Goal: Check status

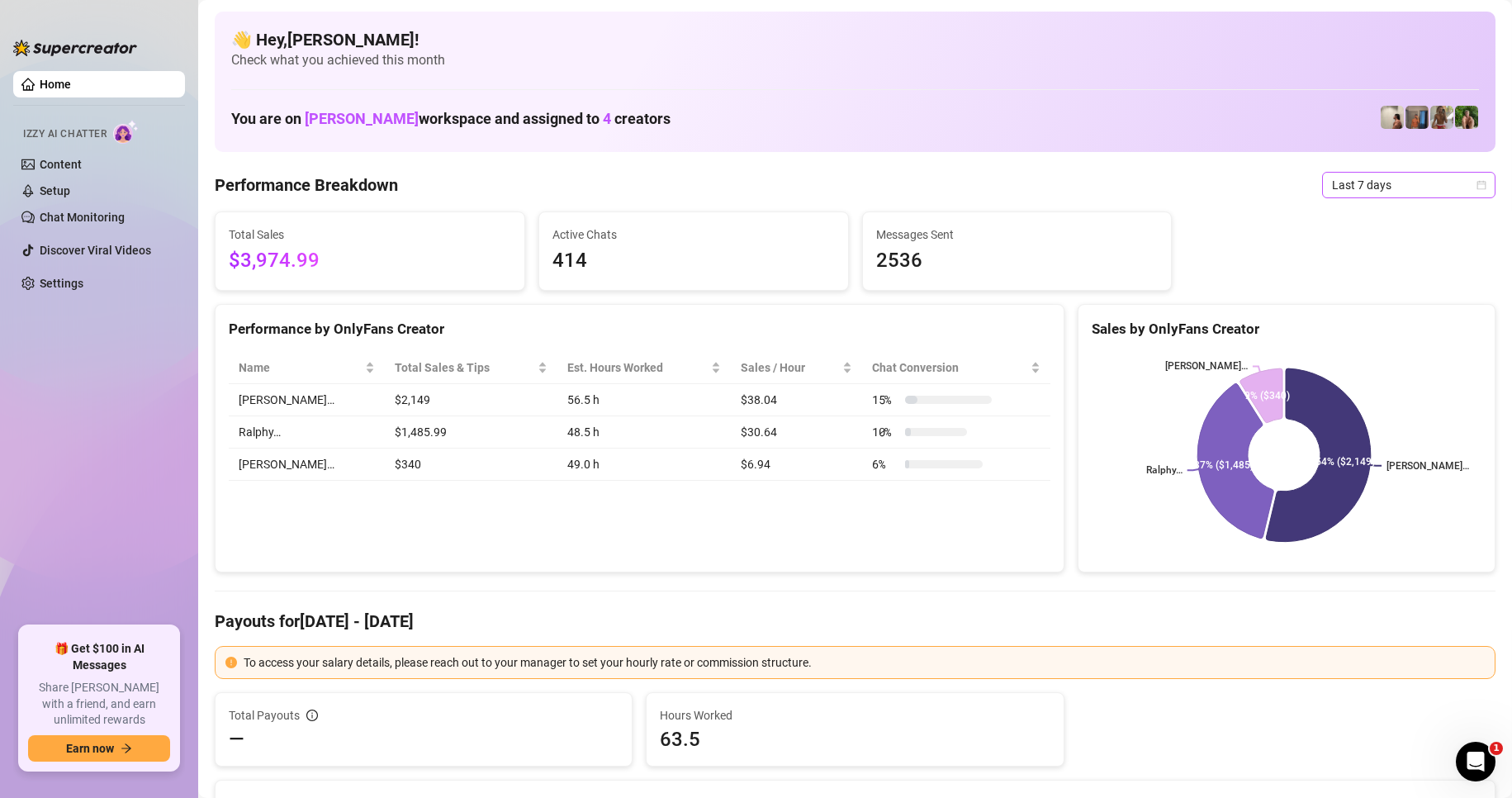
drag, startPoint x: 1368, startPoint y: 177, endPoint x: 1367, endPoint y: 355, distance: 178.0
click at [1368, 177] on span "Last 7 days" at bounding box center [1409, 185] width 154 height 25
click at [1365, 325] on div "Custom date" at bounding box center [1395, 324] width 147 height 19
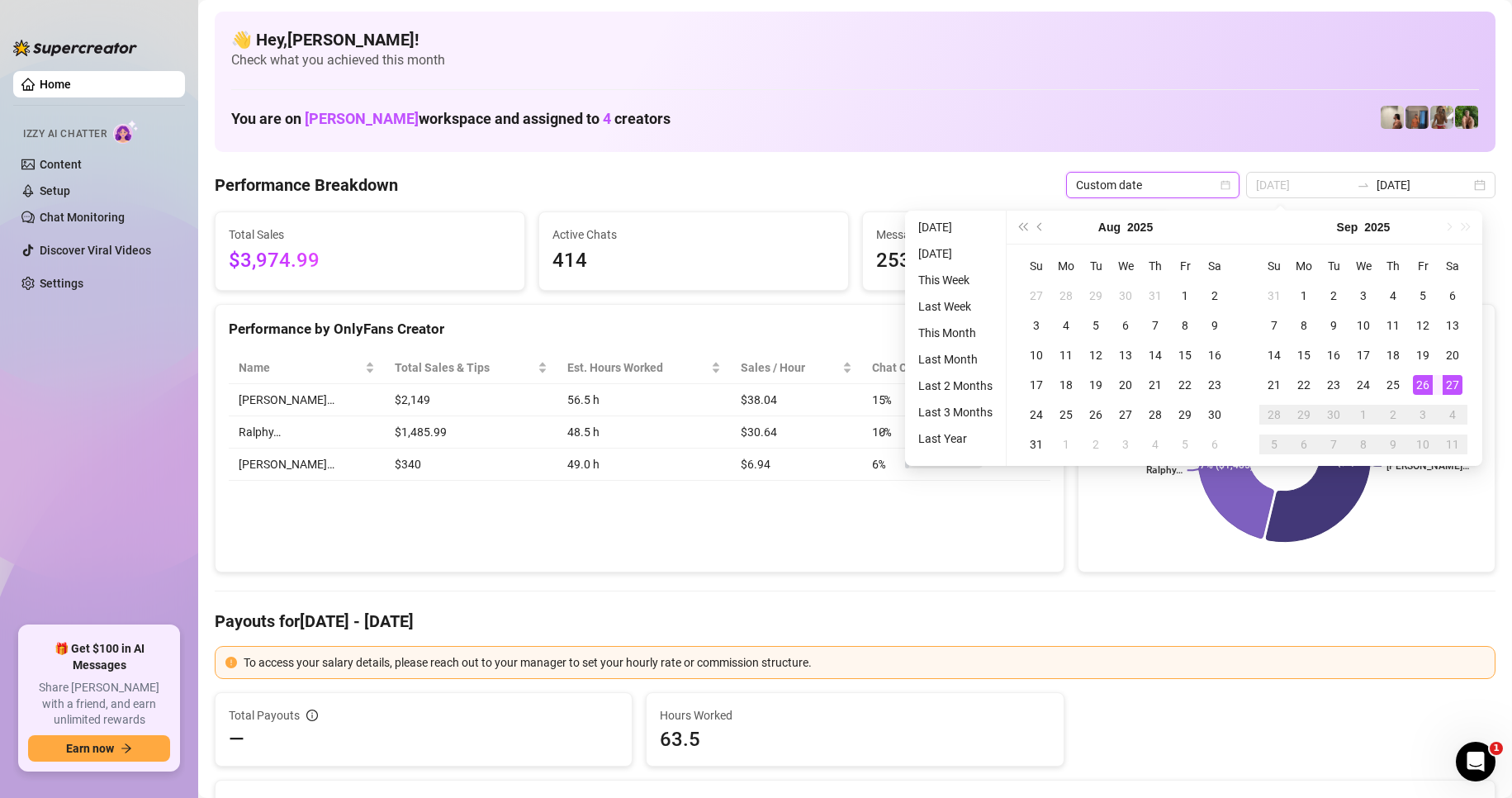
type input "[DATE]"
click at [1456, 381] on div "27" at bounding box center [1453, 385] width 19 height 19
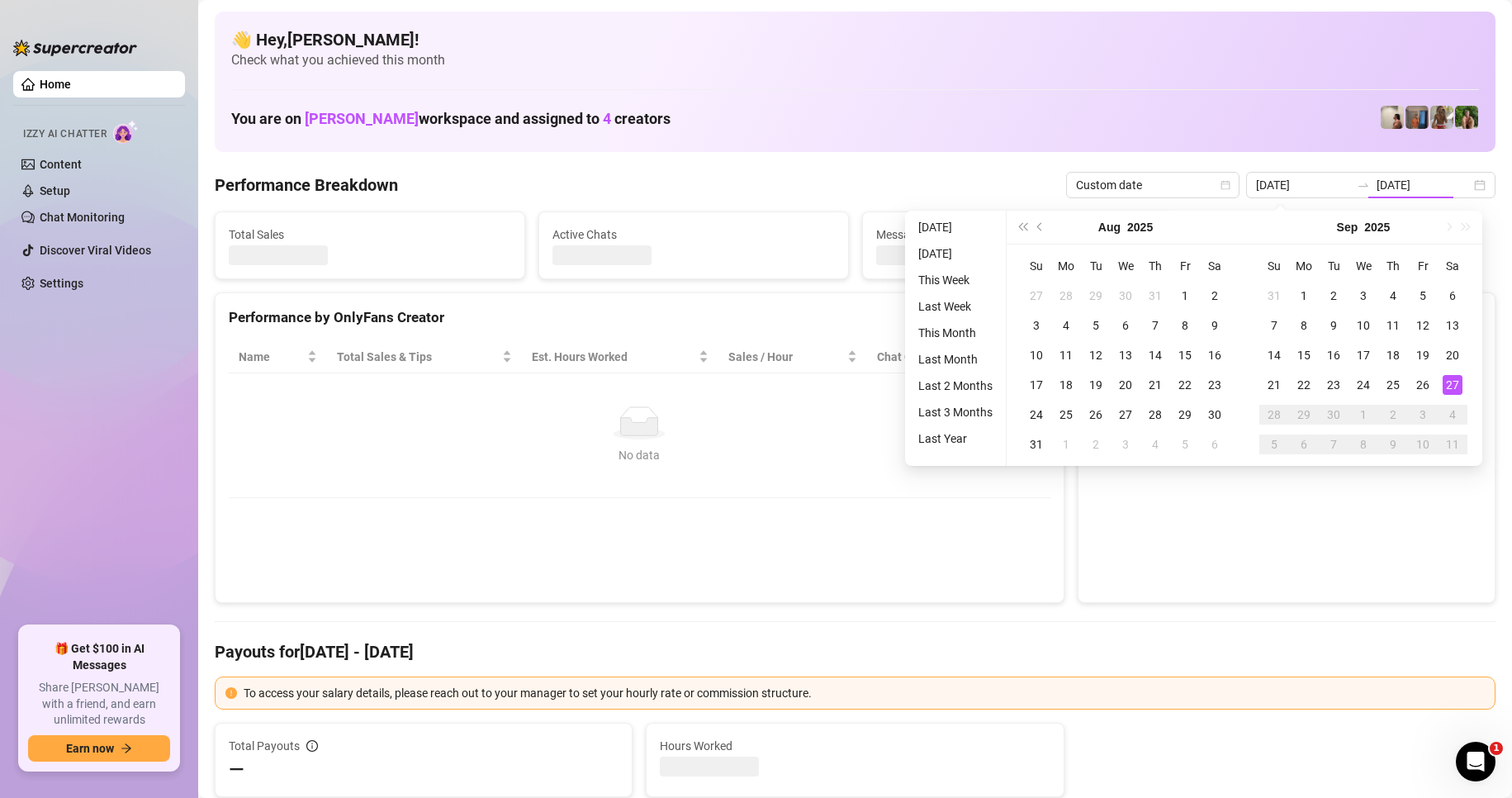
type input "[DATE]"
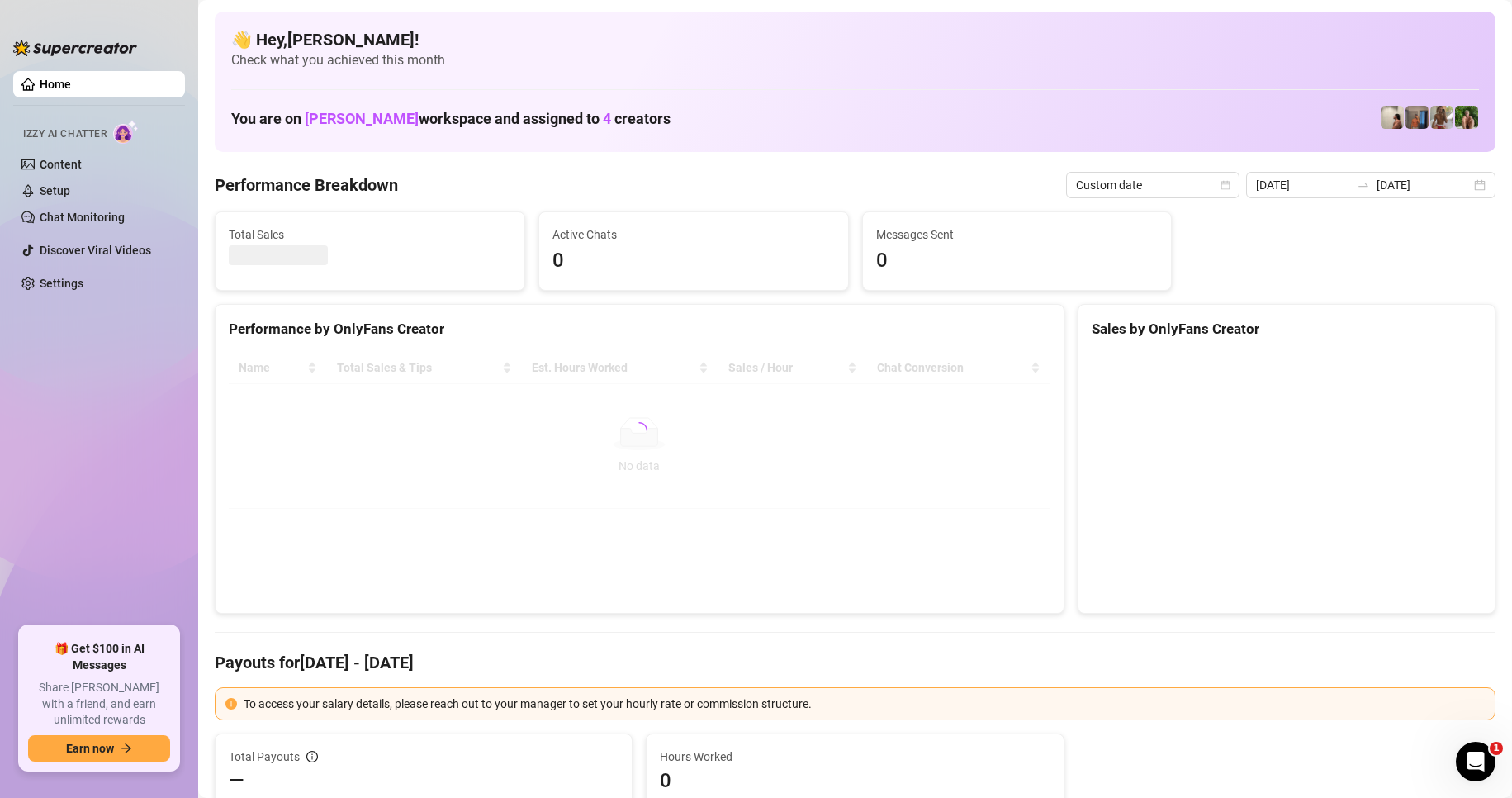
click at [961, 477] on div at bounding box center [639, 431] width 822 height 157
click at [855, 522] on div "Name Total Sales & Tips Est. Hours Worked Sales / Hour Chat Conversion No data …" at bounding box center [639, 431] width 848 height 184
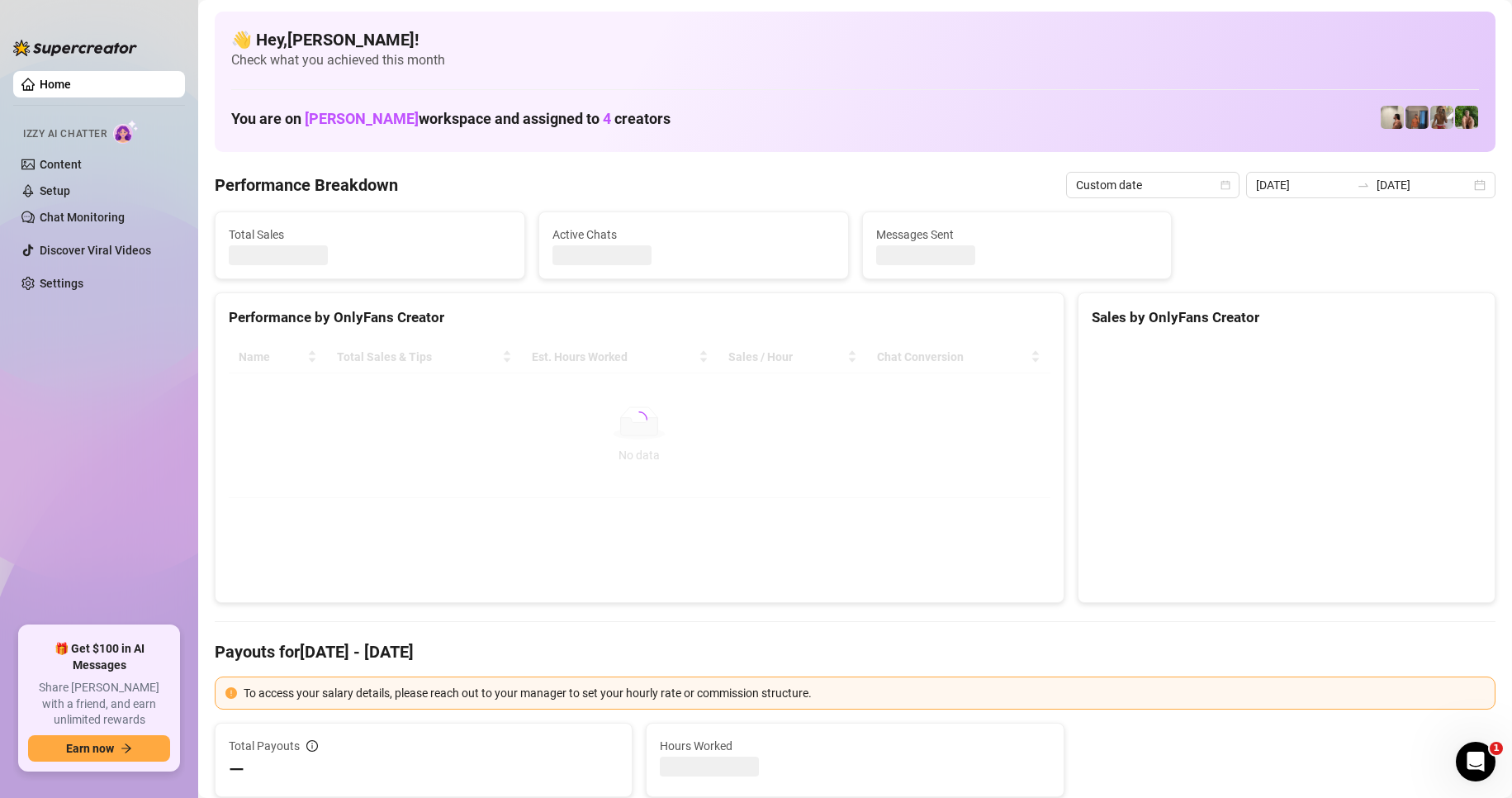
click at [777, 516] on div "Performance by OnlyFans Creator Name Total Sales & Tips Est. Hours Worked Sales…" at bounding box center [639, 448] width 850 height 311
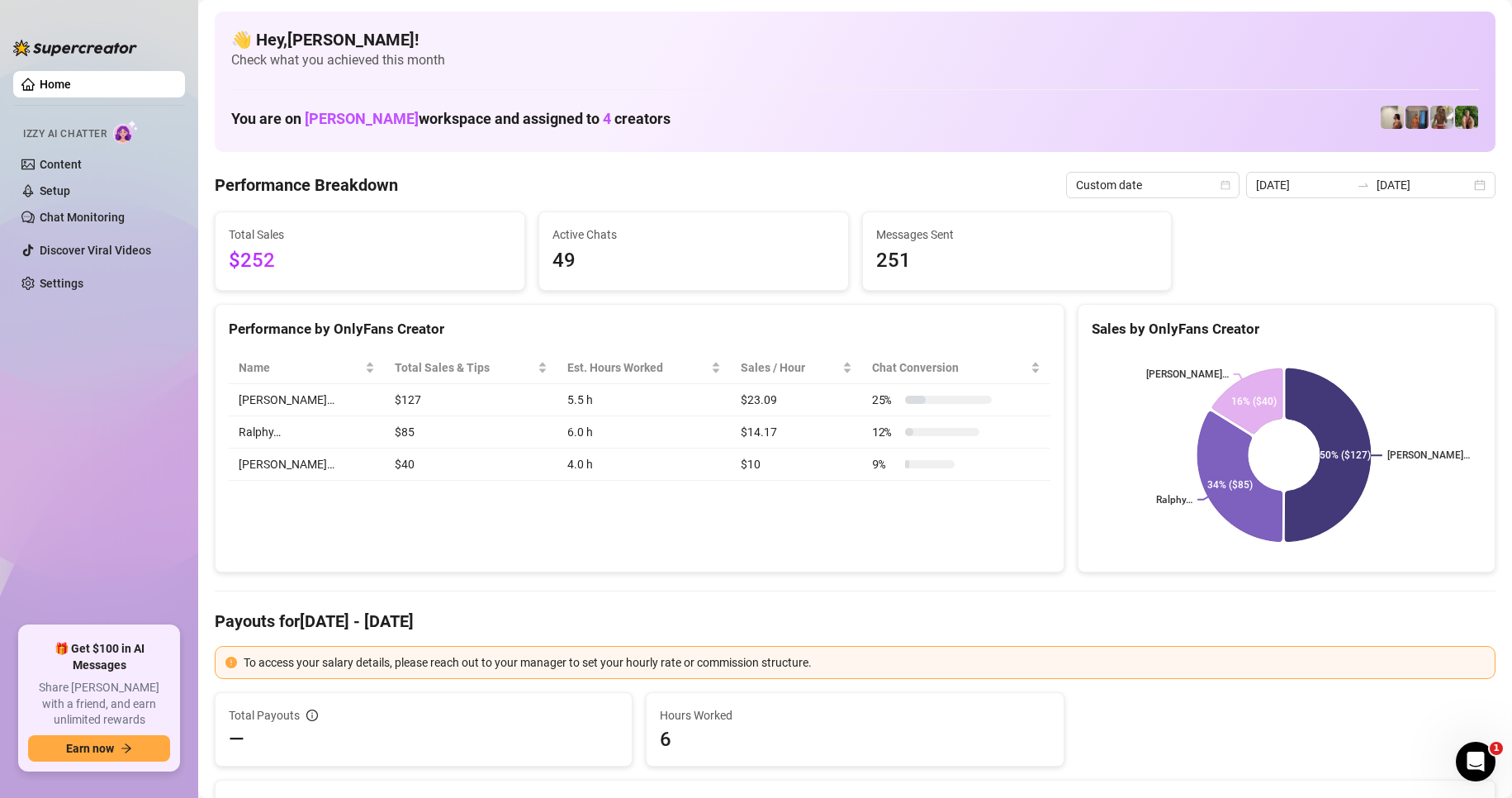
click at [772, 506] on div "Performance by OnlyFans Creator Name Total Sales & Tips Est. Hours Worked Sales…" at bounding box center [639, 438] width 850 height 269
click at [1413, 189] on input "[DATE]" at bounding box center [1424, 184] width 94 height 19
drag, startPoint x: 1011, startPoint y: 170, endPoint x: 1002, endPoint y: 169, distance: 9.1
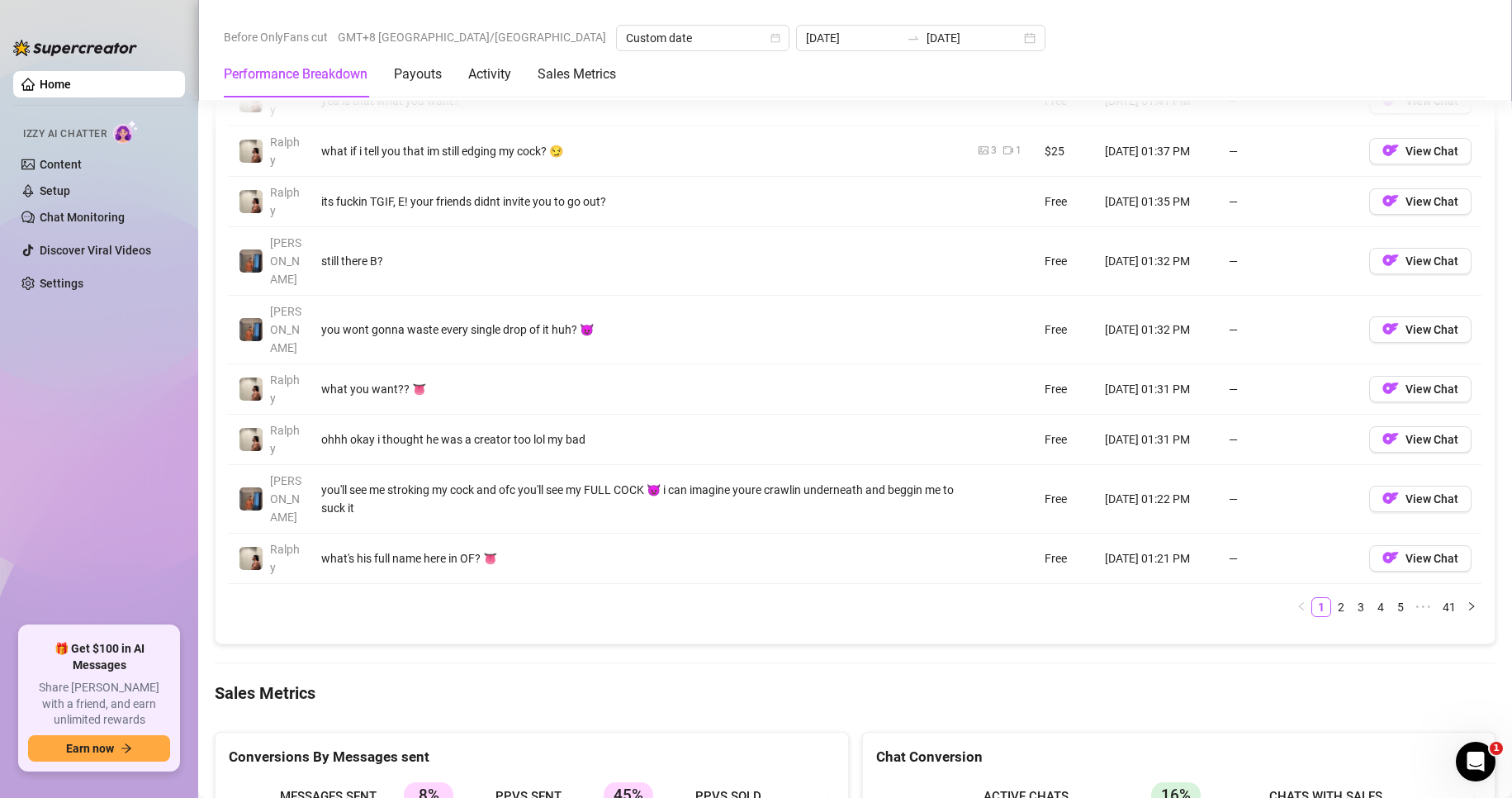
scroll to position [1983, 0]
